Goal: Find specific page/section: Find specific page/section

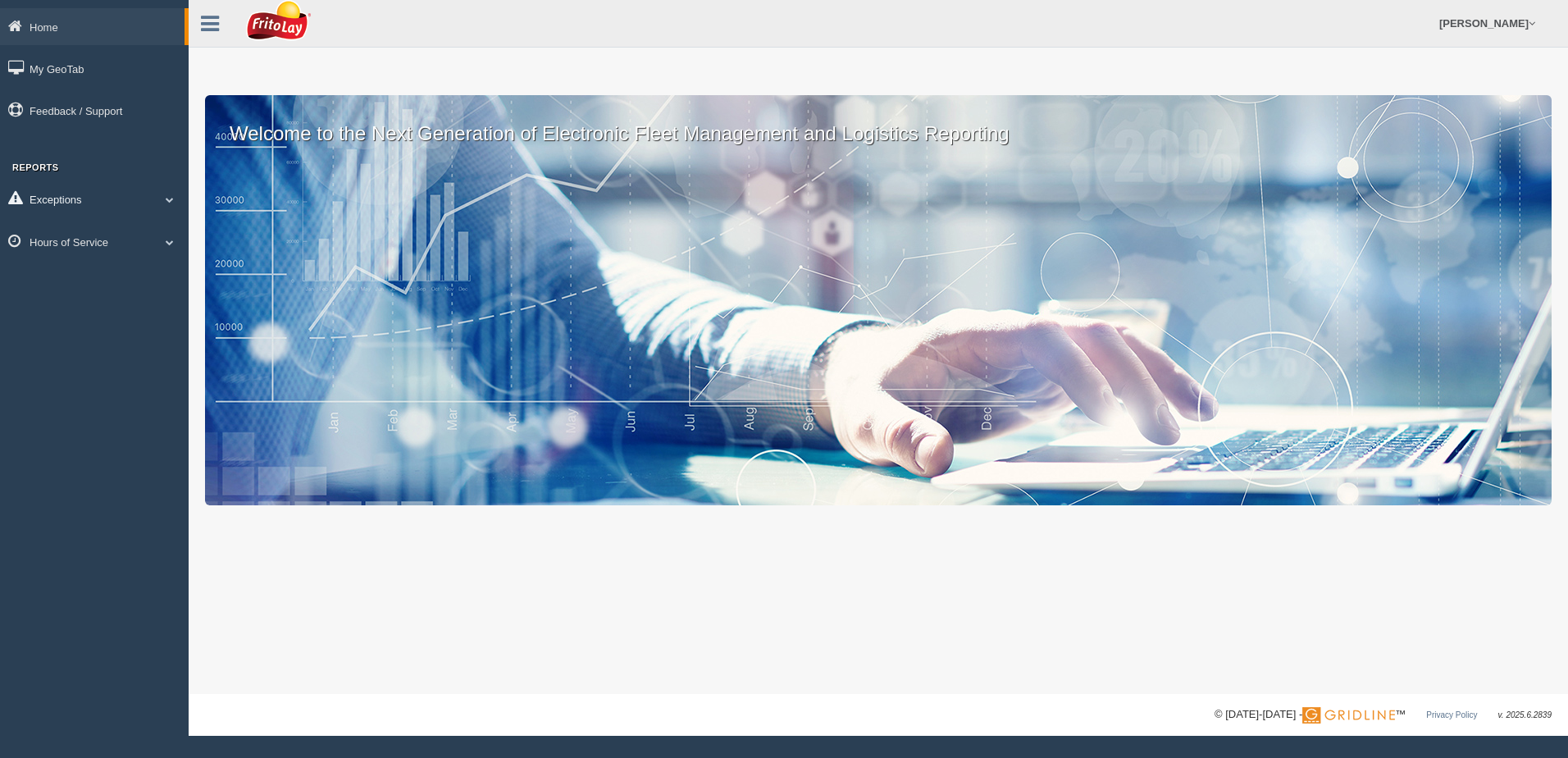
click at [162, 199] on span at bounding box center [169, 199] width 21 height 8
click at [161, 200] on span at bounding box center [162, 199] width 21 height 8
click at [170, 245] on span at bounding box center [169, 242] width 21 height 8
click at [136, 278] on link "HOS Explanation Reports" at bounding box center [107, 280] width 155 height 30
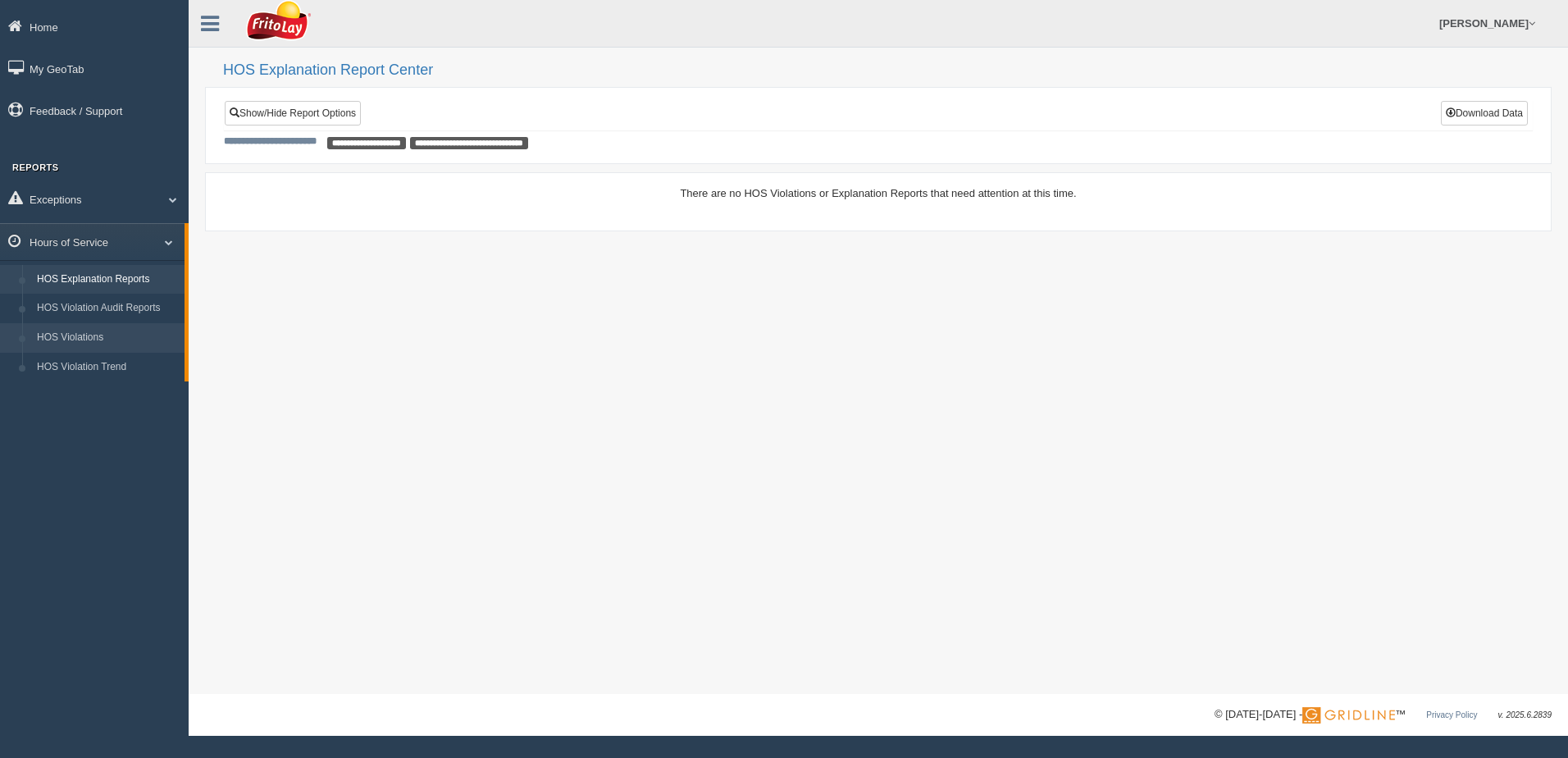
click at [147, 340] on link "HOS Violations" at bounding box center [107, 338] width 155 height 30
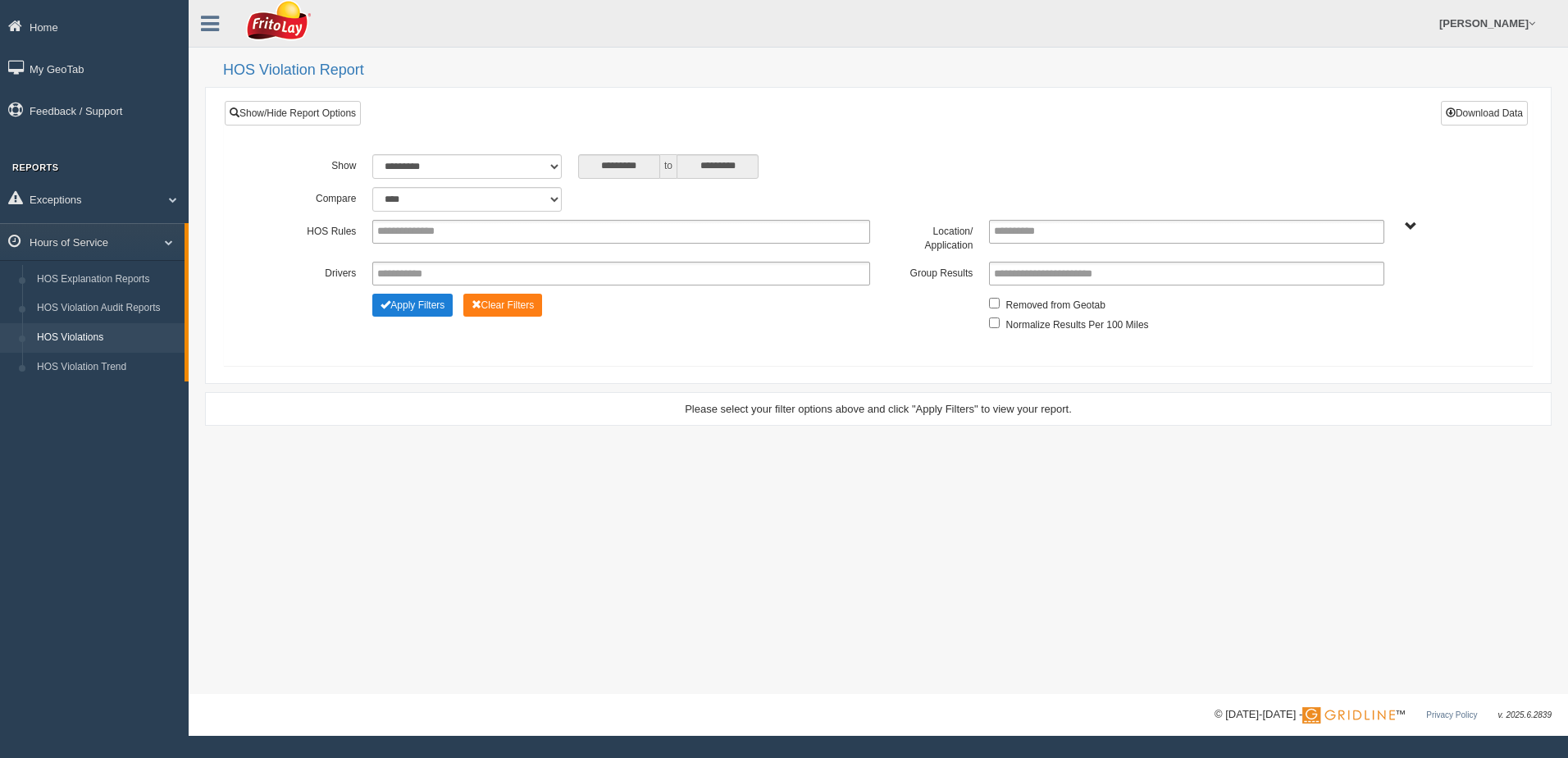
click at [421, 306] on button "Apply Filters" at bounding box center [412, 304] width 81 height 23
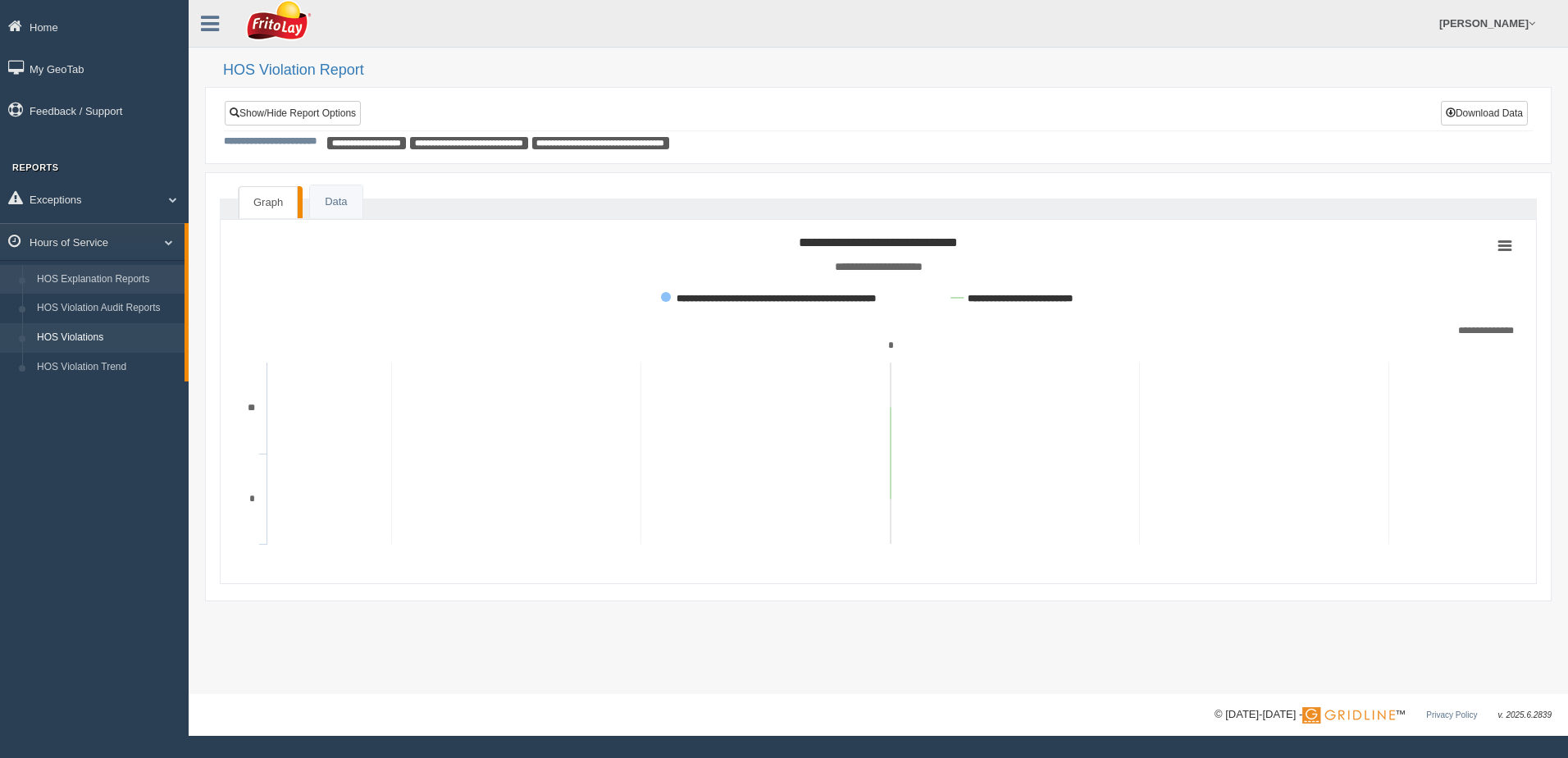
click at [90, 280] on link "HOS Explanation Reports" at bounding box center [107, 280] width 155 height 30
